Goal: Task Accomplishment & Management: Complete application form

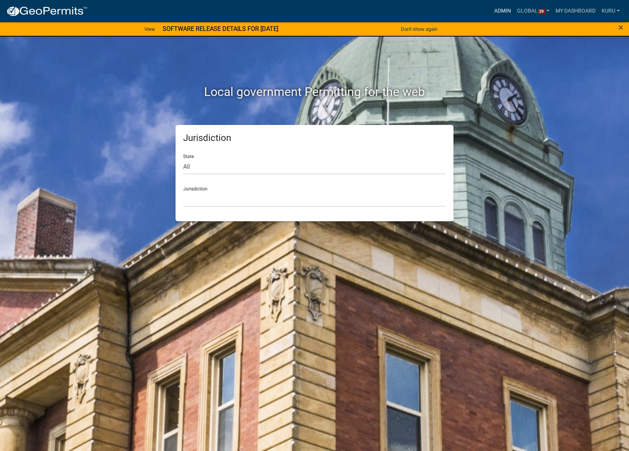
click at [502, 12] on link "Admin" at bounding box center [502, 11] width 23 height 14
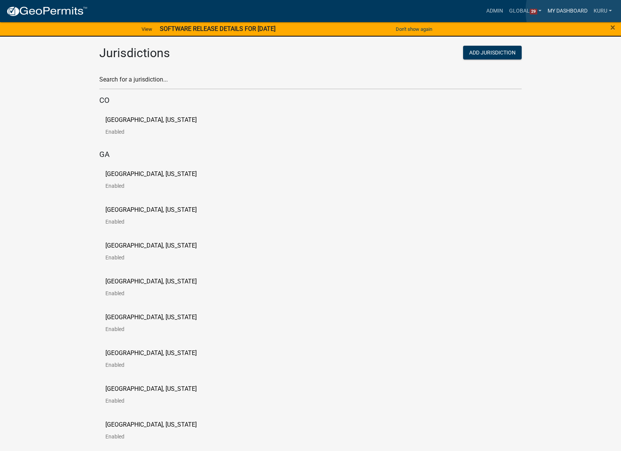
click at [583, 11] on link "My Dashboard" at bounding box center [568, 11] width 46 height 14
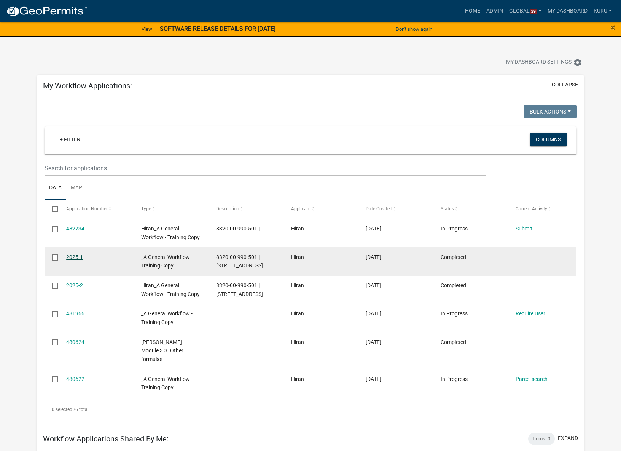
click at [73, 257] on link "2025-1" at bounding box center [74, 257] width 17 height 6
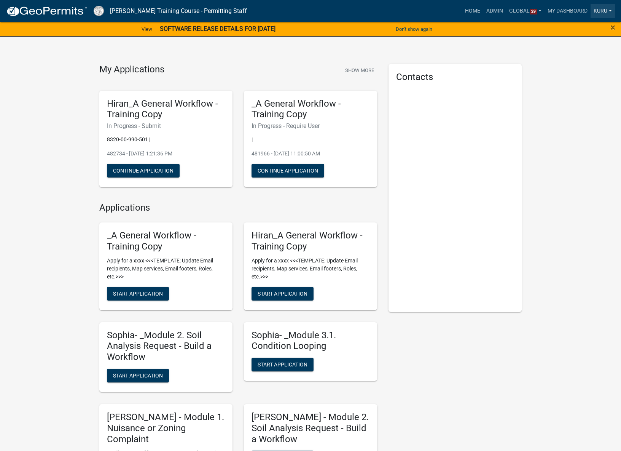
click at [605, 12] on link "Kuru" at bounding box center [603, 11] width 24 height 14
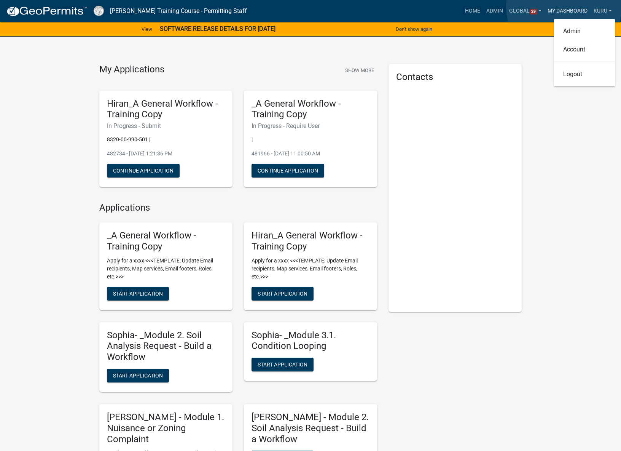
click at [564, 7] on link "My Dashboard" at bounding box center [568, 11] width 46 height 14
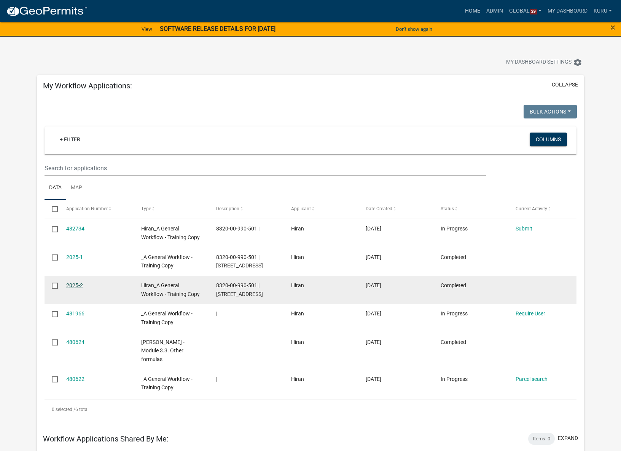
click at [73, 298] on datatable-body-cell "2025-2" at bounding box center [96, 290] width 75 height 28
click at [75, 284] on link "2025-2" at bounding box center [74, 285] width 17 height 6
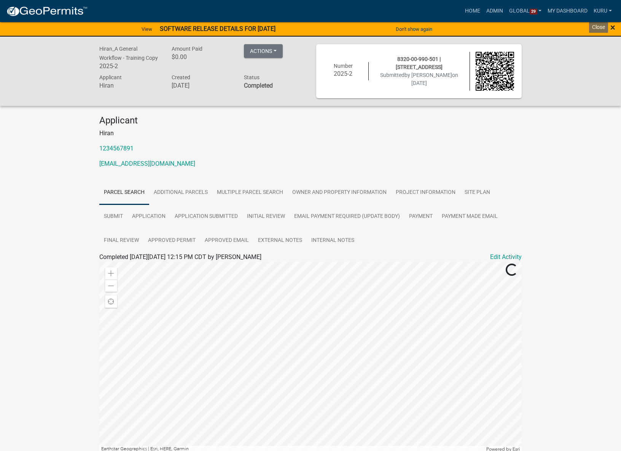
click at [615, 26] on span "×" at bounding box center [612, 27] width 5 height 11
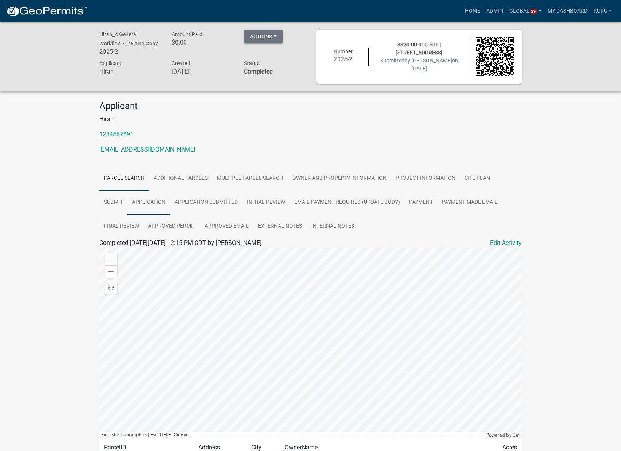
click at [159, 202] on link "Application" at bounding box center [148, 202] width 43 height 24
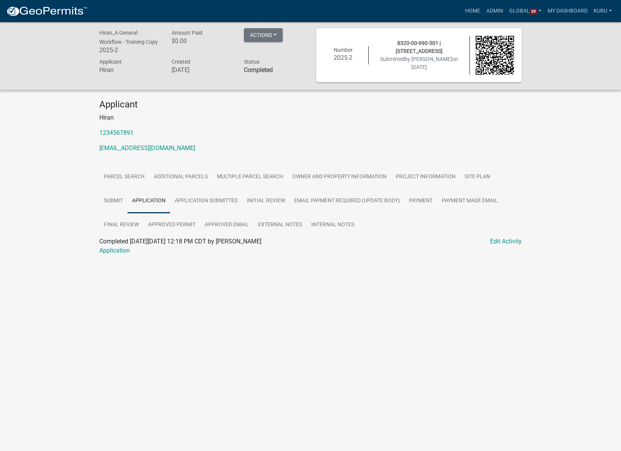
scroll to position [2, 0]
click at [122, 251] on link "Application" at bounding box center [114, 249] width 30 height 7
click at [564, 10] on link "My Dashboard" at bounding box center [568, 11] width 46 height 14
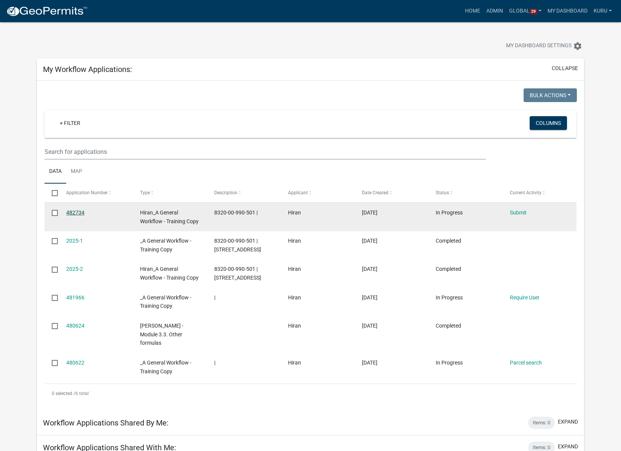
click at [70, 211] on link "482734" at bounding box center [75, 212] width 18 height 6
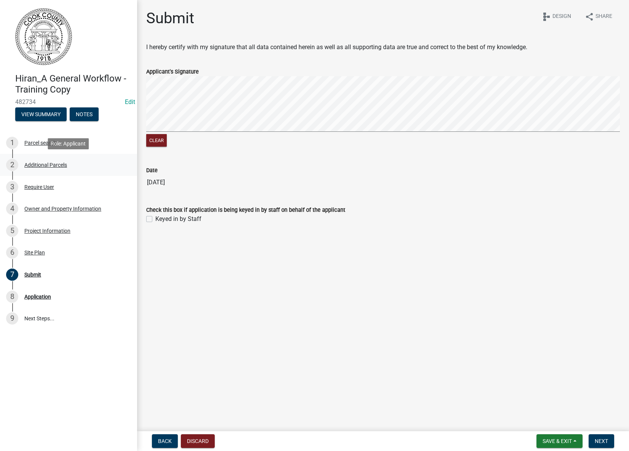
click at [33, 165] on div "Additional Parcels" at bounding box center [45, 164] width 43 height 5
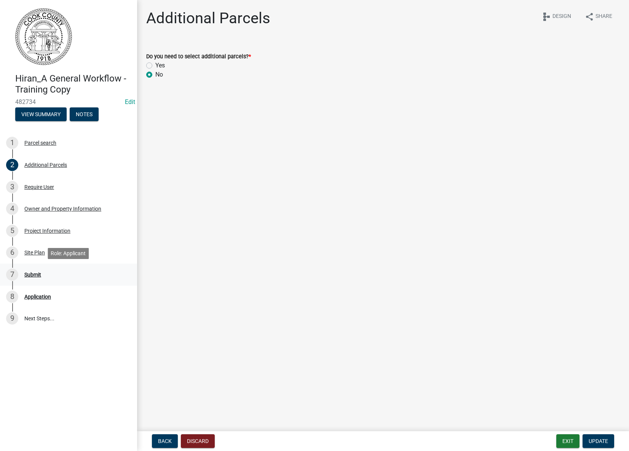
click at [29, 277] on div "Submit" at bounding box center [32, 274] width 17 height 5
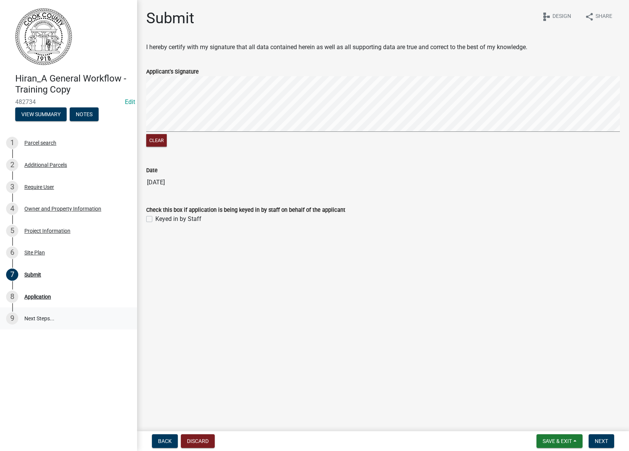
click at [32, 319] on link "9 Next Steps..." at bounding box center [68, 318] width 137 height 22
click at [160, 440] on span "Back" at bounding box center [165, 441] width 14 height 6
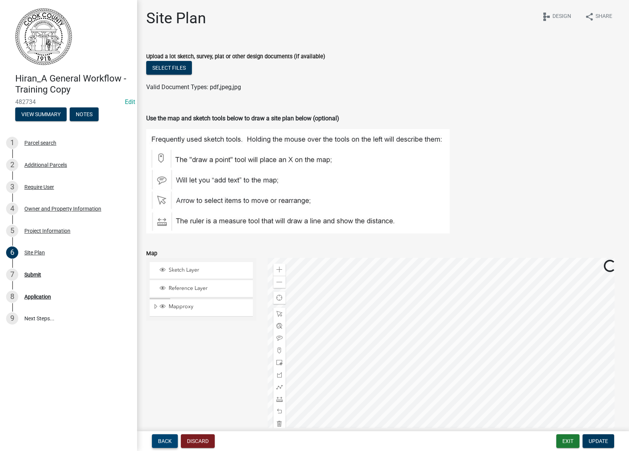
click at [160, 440] on span "Back" at bounding box center [165, 441] width 14 height 6
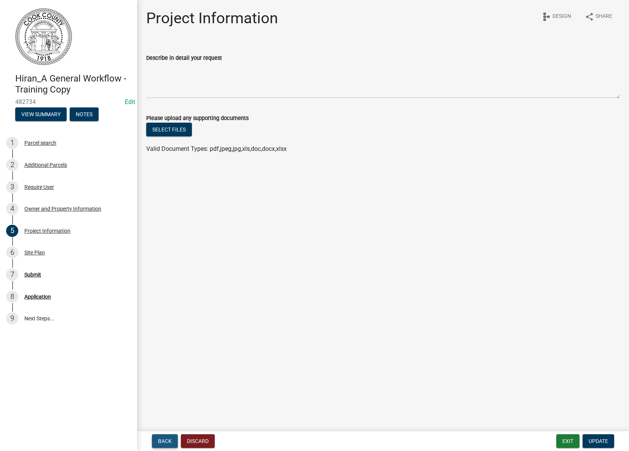
click at [160, 440] on span "Back" at bounding box center [165, 441] width 14 height 6
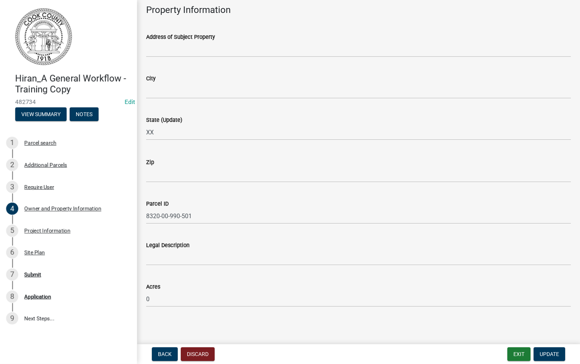
scroll to position [390, 0]
